Goal: Information Seeking & Learning: Check status

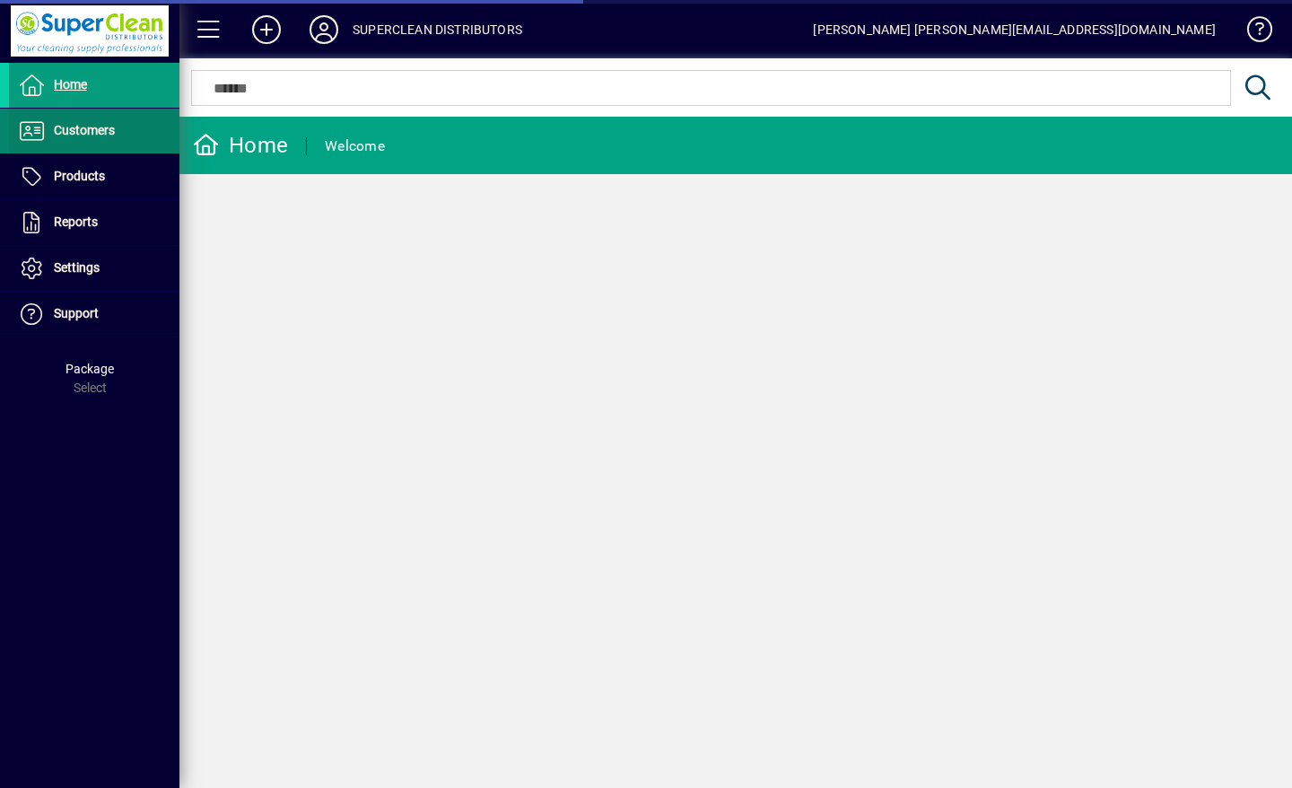
click at [62, 131] on span "Customers" at bounding box center [84, 130] width 61 height 14
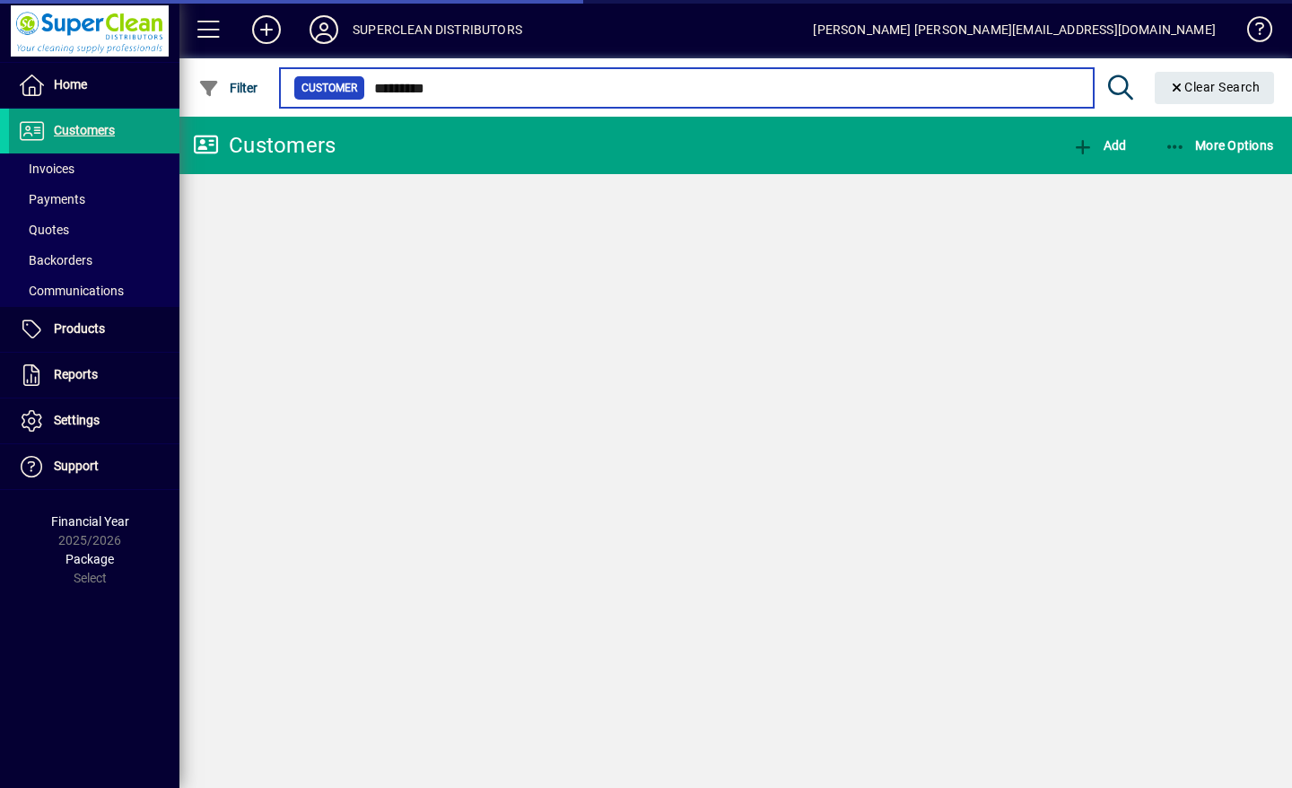
type input "*********"
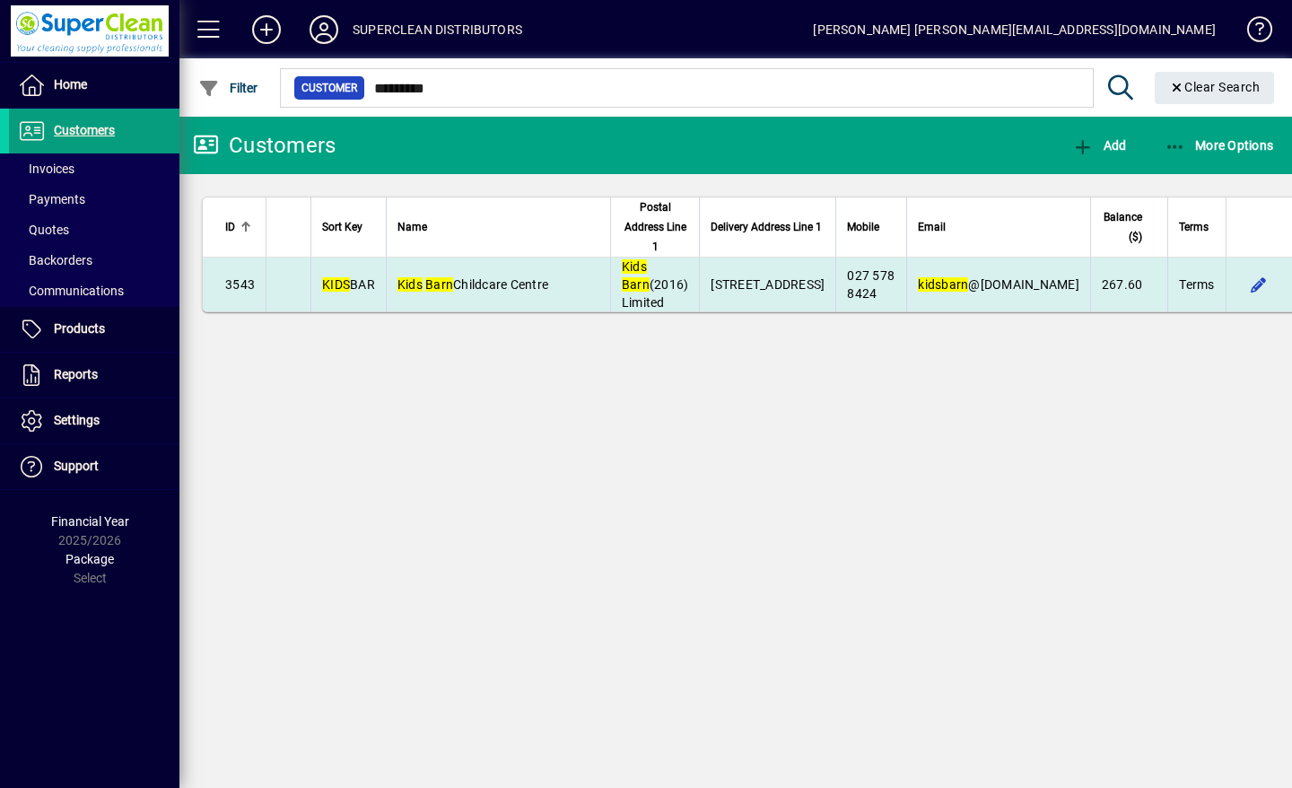
click at [494, 292] on span "Kids [GEOGRAPHIC_DATA]" at bounding box center [473, 284] width 151 height 14
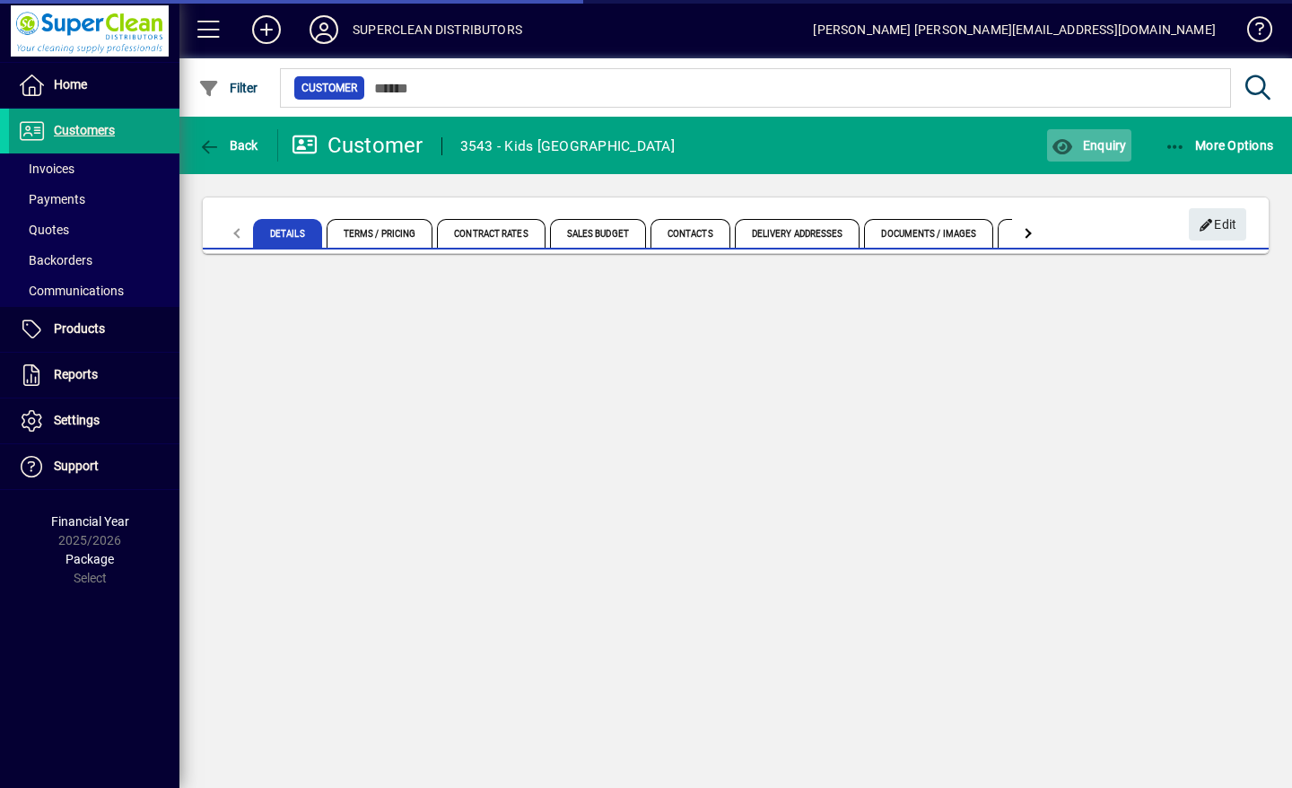
click at [1102, 145] on span "Enquiry" at bounding box center [1089, 145] width 74 height 14
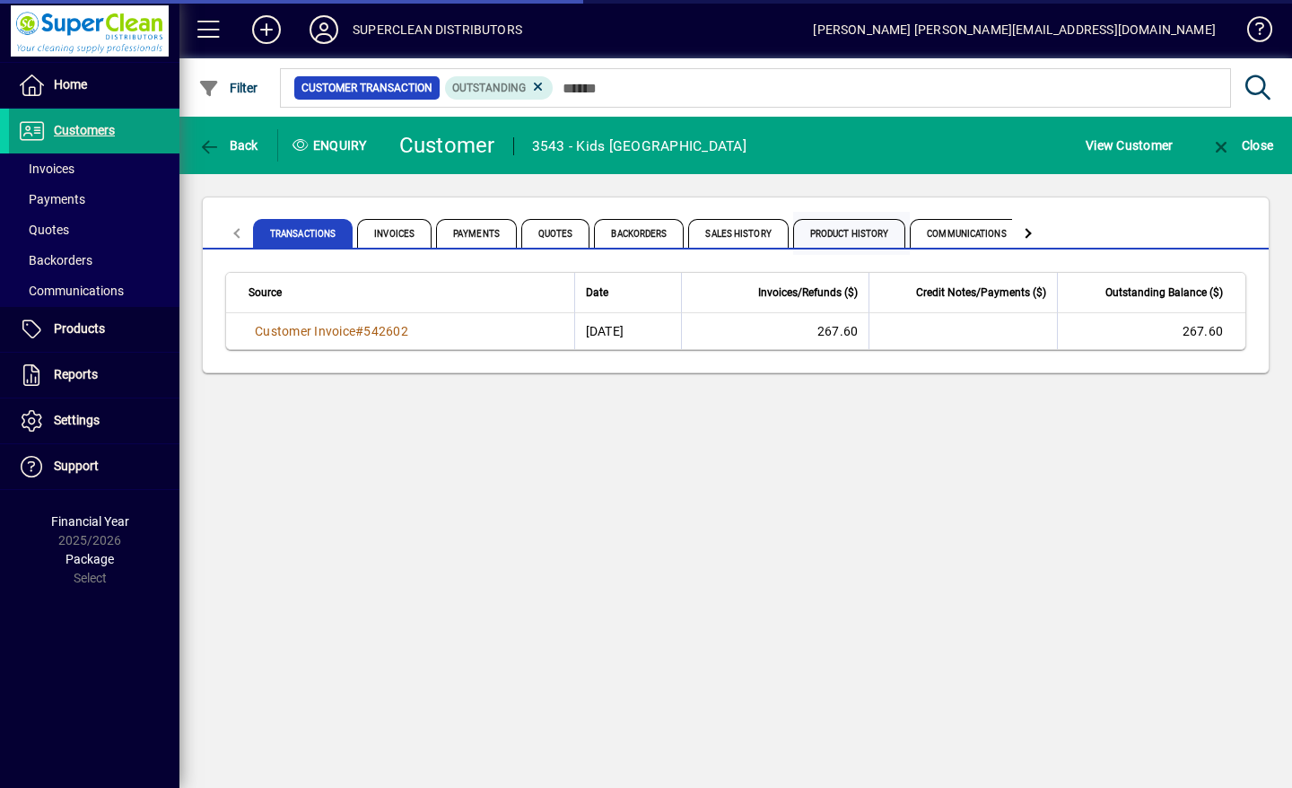
click at [851, 232] on span "Product History" at bounding box center [849, 233] width 113 height 29
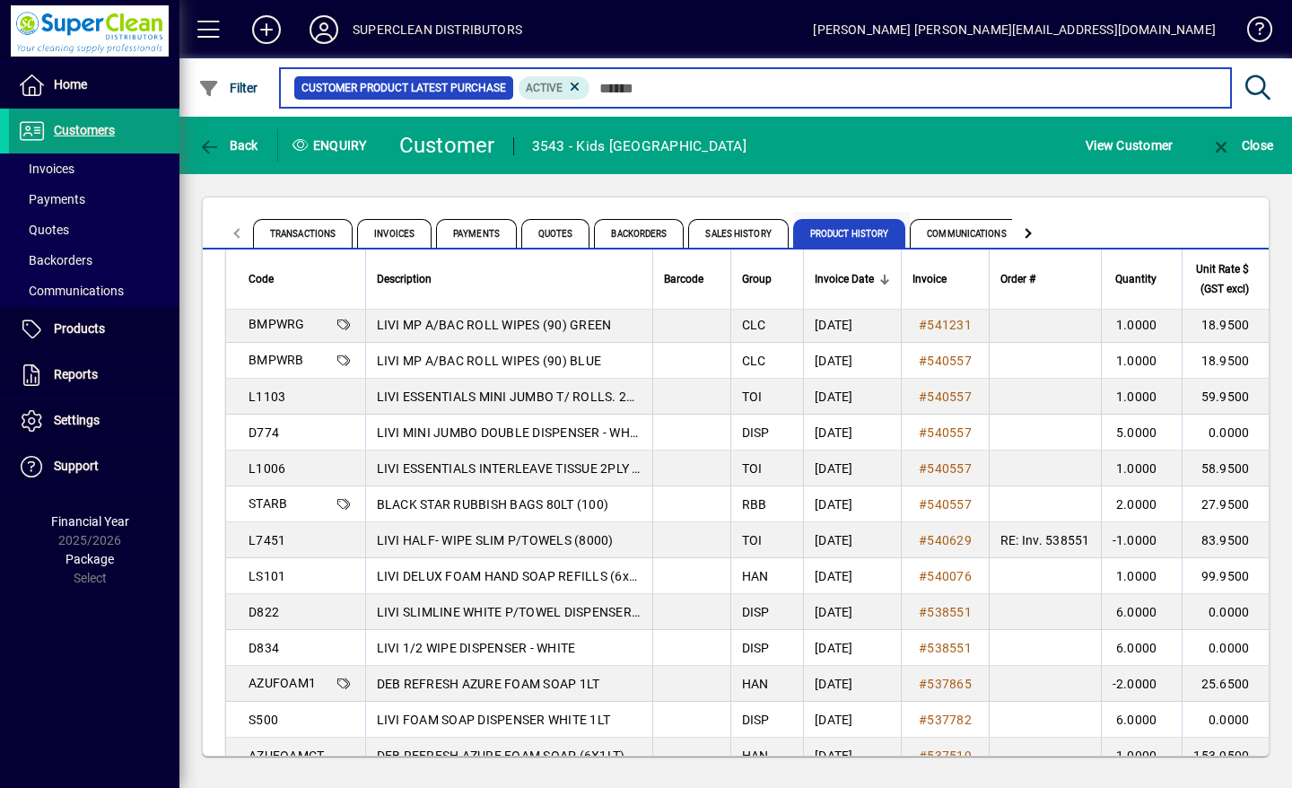
scroll to position [209, 0]
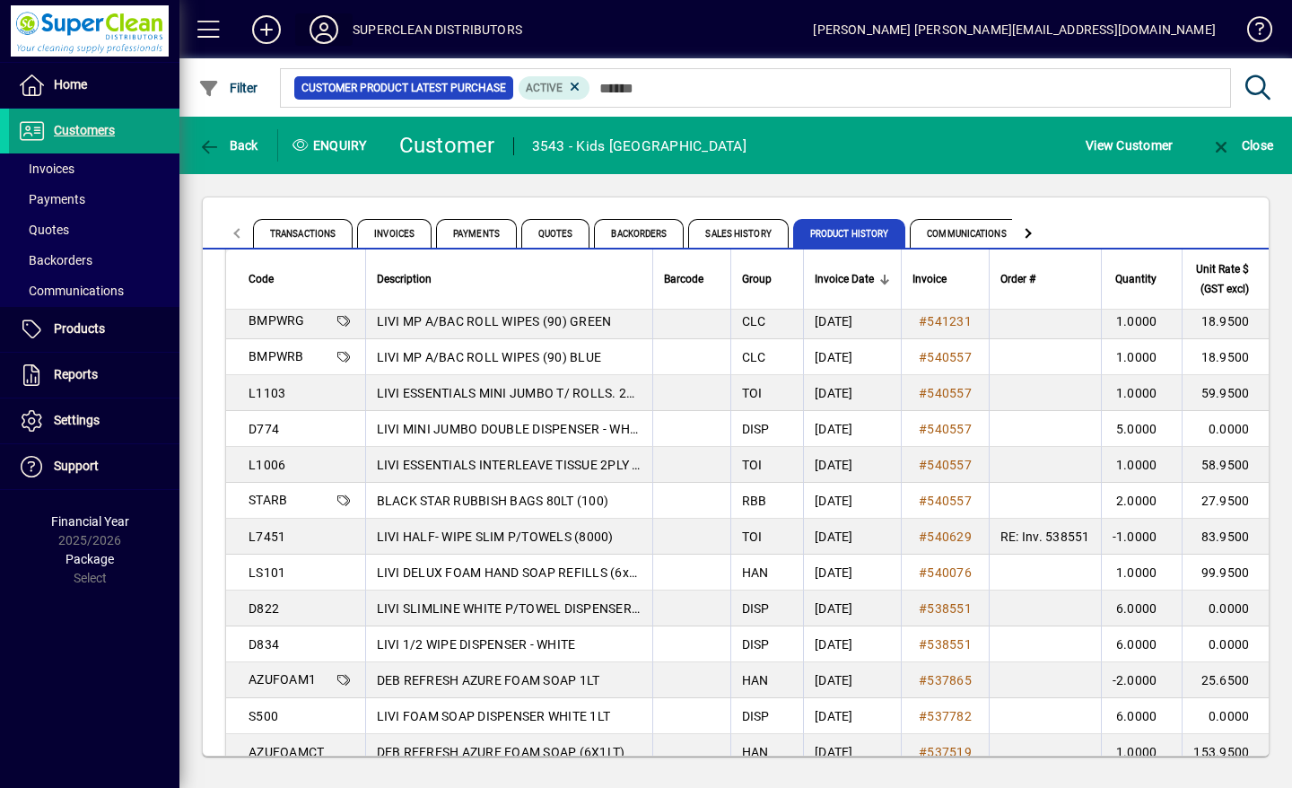
click at [319, 19] on icon at bounding box center [324, 29] width 36 height 29
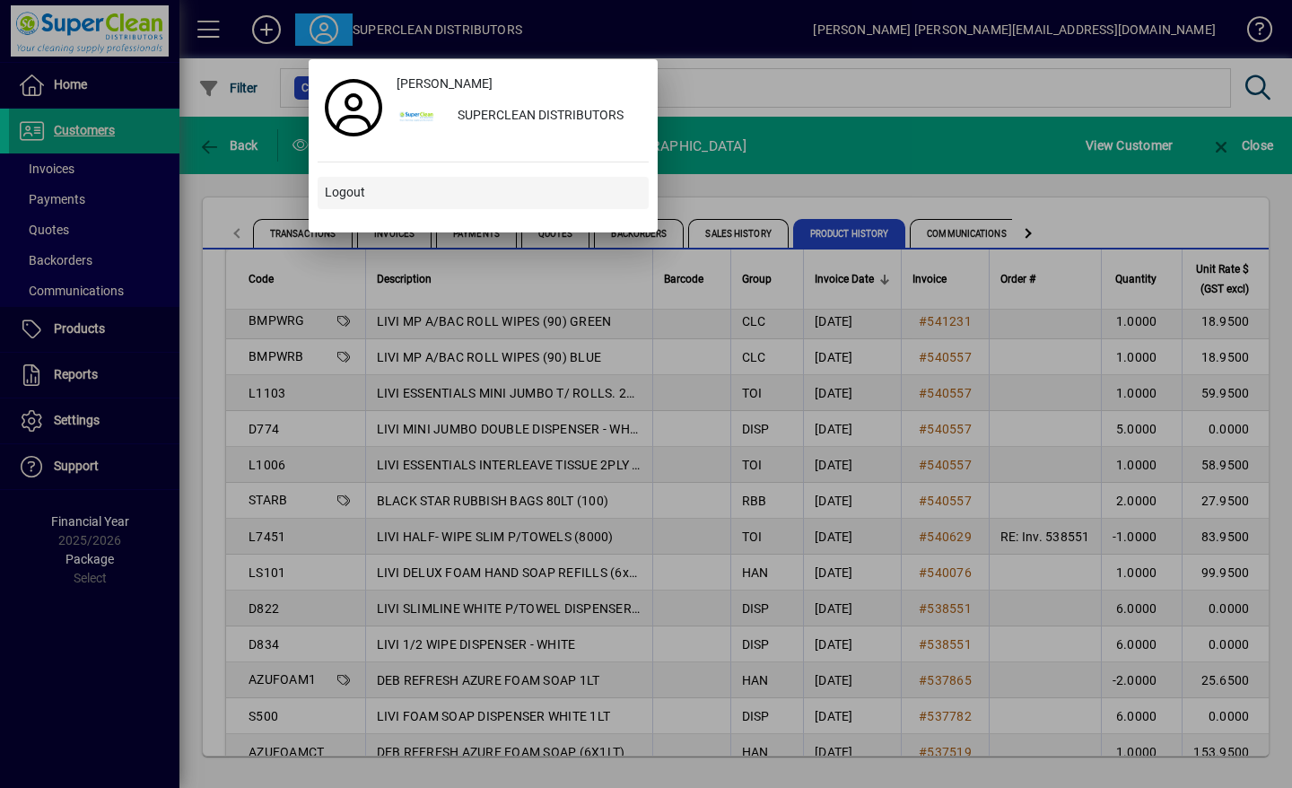
click at [361, 195] on span "Logout" at bounding box center [345, 192] width 40 height 19
